Goal: Communication & Community: Connect with others

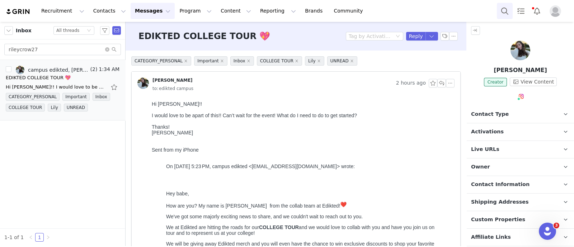
scroll to position [14, 0]
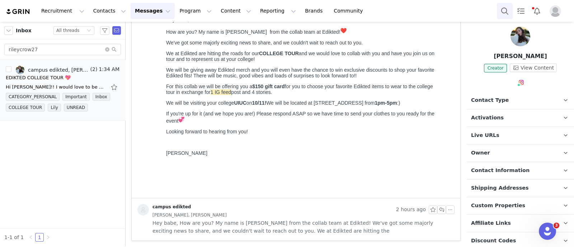
click at [501, 11] on button "Search" at bounding box center [505, 11] width 16 height 16
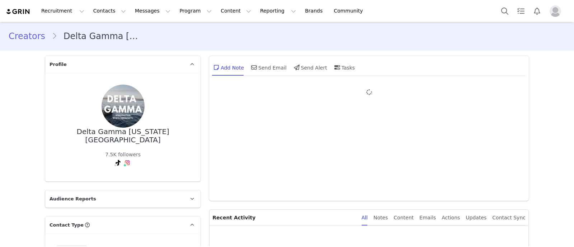
type input "+1 ([GEOGRAPHIC_DATA])"
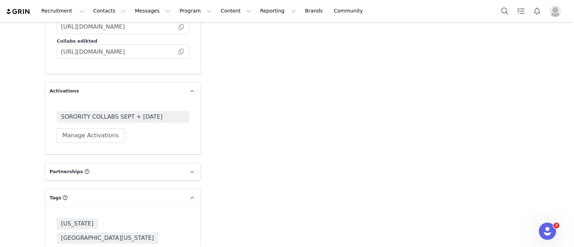
scroll to position [1339, 0]
click at [141, 114] on span "SORORITY COLLABS SEPT + OCT 2025" at bounding box center [123, 116] width 124 height 9
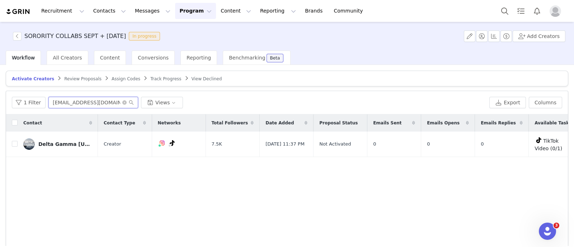
click at [72, 101] on input "kbugaboo1010@gmail.com" at bounding box center [93, 102] width 90 height 11
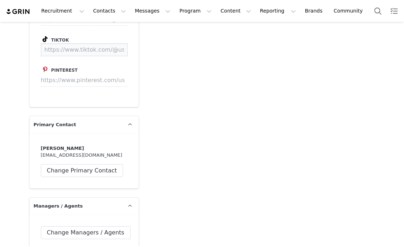
click at [93, 46] on input at bounding box center [84, 49] width 87 height 13
paste input "https://www.tiktok.com/@alexandria.sm"
type input "https://www.tiktok.com/@alexandria.sm"
click at [121, 44] on button "Save" at bounding box center [114, 49] width 26 height 13
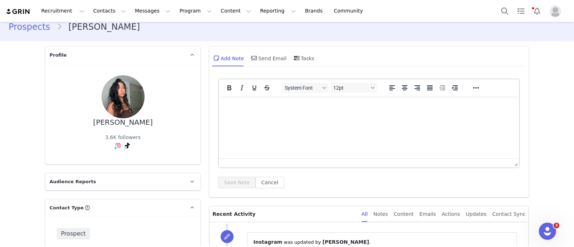
scroll to position [0, 0]
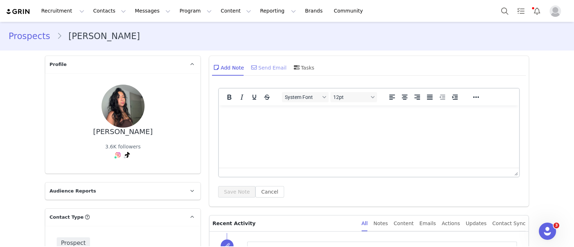
click at [260, 70] on div "Send Email" at bounding box center [268, 67] width 37 height 17
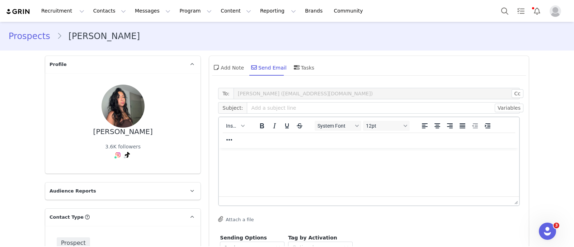
click at [230, 117] on div "Insert System Font 12pt To open the popup, press Shift+Enter To open the popup,…" at bounding box center [369, 162] width 302 height 90
click at [229, 131] on div "Insert" at bounding box center [235, 126] width 33 height 14
click at [240, 127] on div "button" at bounding box center [243, 126] width 6 height 4
click at [240, 138] on div "Insert Template" at bounding box center [258, 138] width 65 height 9
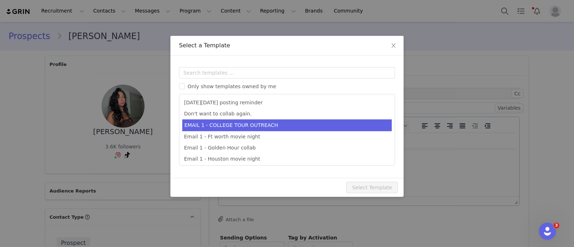
click at [244, 125] on li "EMAIL 1 - COLLEGE TOUR OUTREACH" at bounding box center [287, 125] width 210 height 12
type input "EDIKTED COLLEGE TOUR 💖"
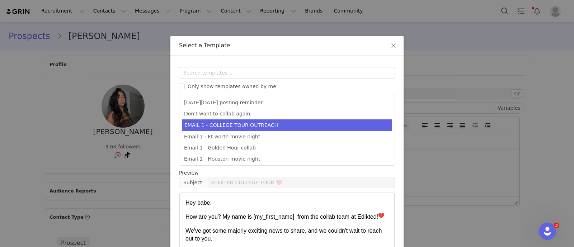
scroll to position [71, 0]
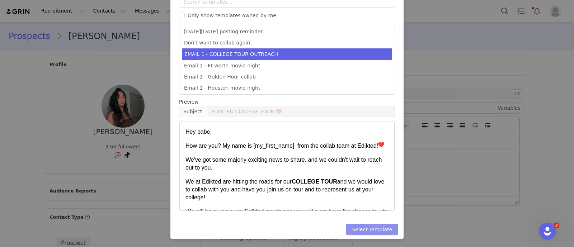
click at [373, 227] on button "Select Template" at bounding box center [372, 229] width 52 height 11
type input "EDIKTED COLLEGE TOUR 💖"
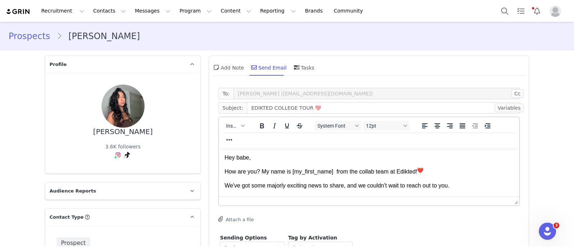
scroll to position [55, 0]
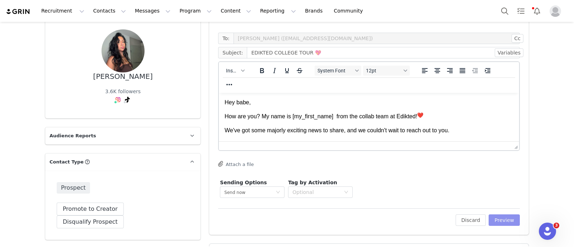
click at [404, 220] on button "Preview" at bounding box center [504, 220] width 31 height 11
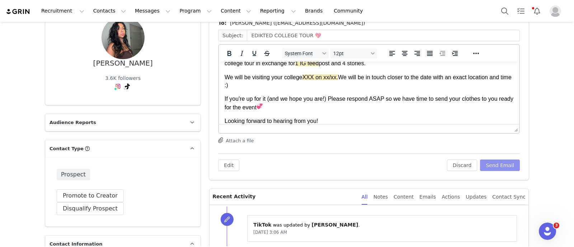
scroll to position [109, 0]
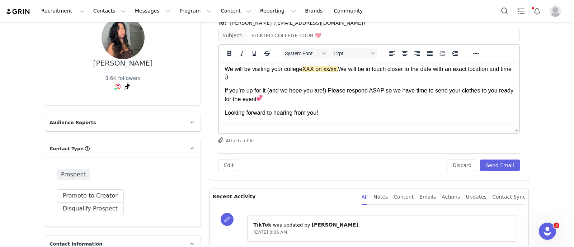
click at [345, 71] on p "We will be visiting your college XXX on xx/xx. We will be in touch closer to th…" at bounding box center [369, 73] width 289 height 16
paste body "Rich Text Area. Press ALT-0 for help."
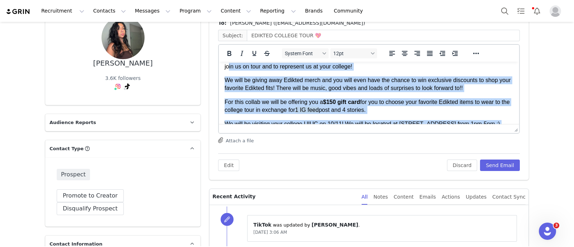
scroll to position [0, 0]
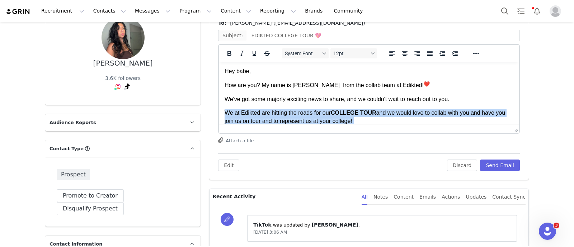
drag, startPoint x: 270, startPoint y: 108, endPoint x: 216, endPoint y: 105, distance: 54.2
click at [219, 105] on html "Hey babe, How are you? My name is Hannah from the collab team at Edikted! We've…" at bounding box center [369, 164] width 300 height 204
copy body "We at Edikted are hitting the roads for our COLLEGE TOUR and we would love to c…"
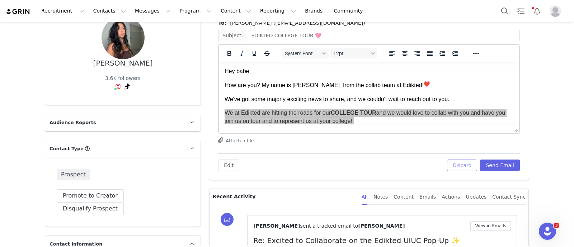
click at [404, 164] on button "Discard" at bounding box center [462, 165] width 31 height 11
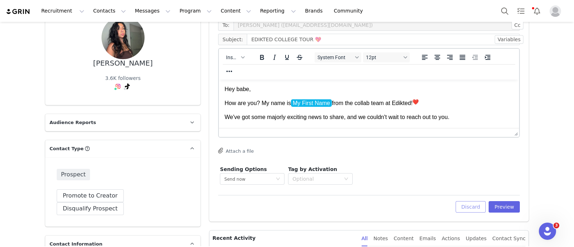
click at [404, 202] on button "Discard" at bounding box center [471, 206] width 31 height 11
